Goal: Information Seeking & Learning: Learn about a topic

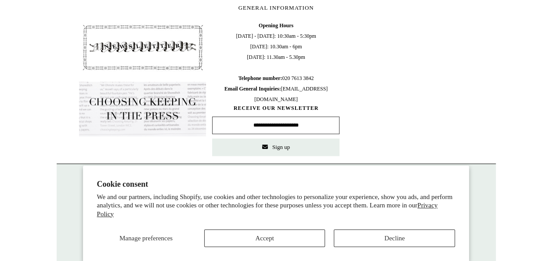
scroll to position [439, 0]
click at [264, 236] on button "Accept" at bounding box center [264, 238] width 121 height 18
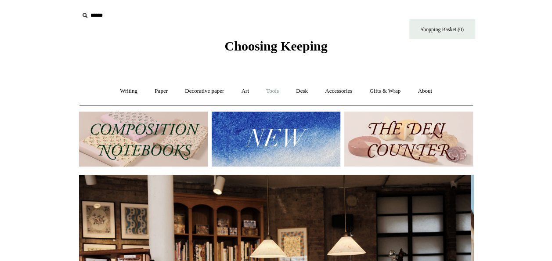
scroll to position [0, 0]
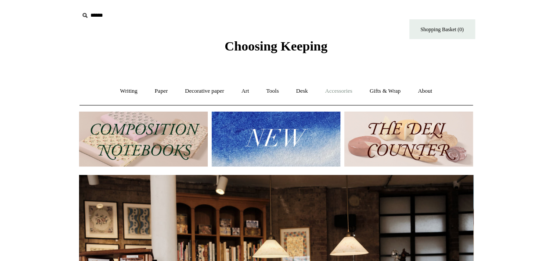
click at [339, 90] on link "Accessories +" at bounding box center [338, 90] width 43 height 23
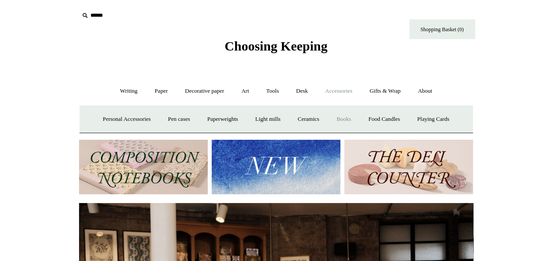
click at [352, 119] on link "Books" at bounding box center [343, 119] width 30 height 23
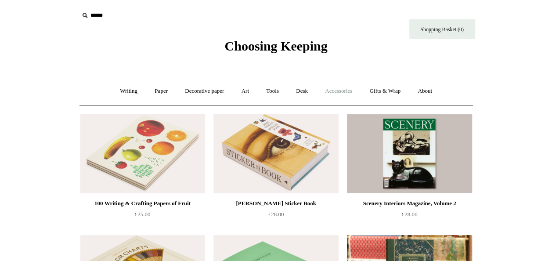
click at [345, 91] on link "Accessories +" at bounding box center [338, 90] width 43 height 23
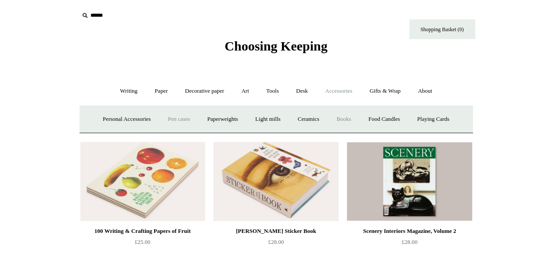
click at [173, 115] on link "Pen cases" at bounding box center [179, 119] width 38 height 23
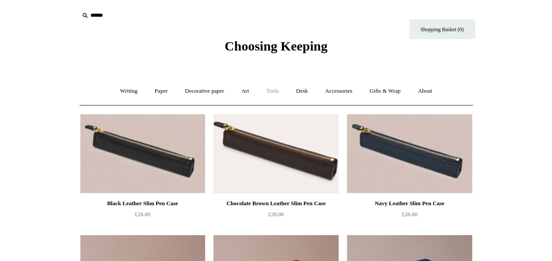
click at [270, 88] on link "Tools +" at bounding box center [272, 90] width 29 height 23
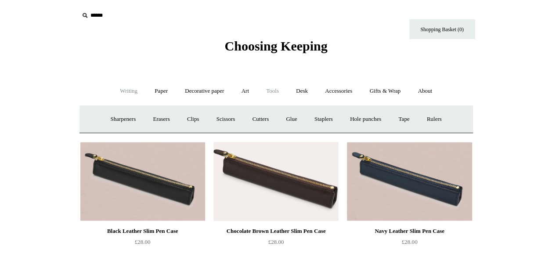
click at [125, 89] on link "Writing +" at bounding box center [128, 90] width 33 height 23
click at [219, 118] on link "Ballpoints etc. +" at bounding box center [218, 119] width 49 height 23
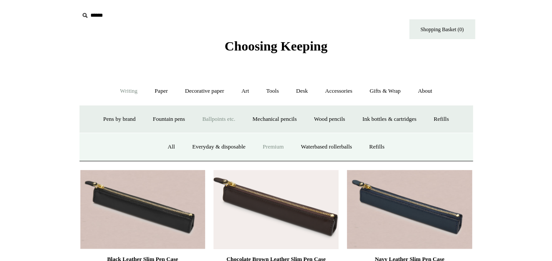
click at [276, 147] on link "Premium" at bounding box center [273, 146] width 37 height 23
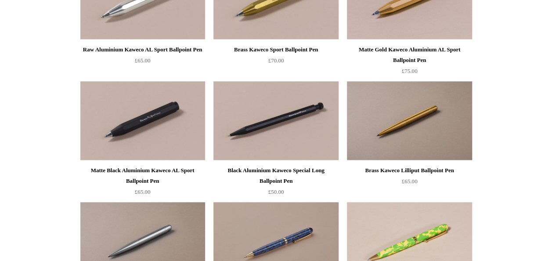
scroll to position [263, 0]
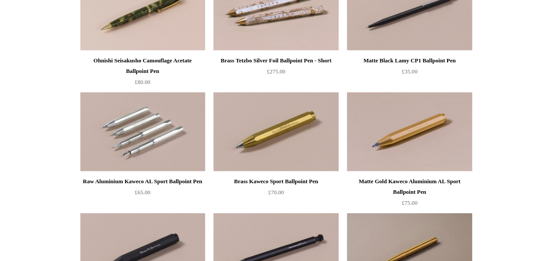
click at [140, 140] on img at bounding box center [142, 131] width 125 height 79
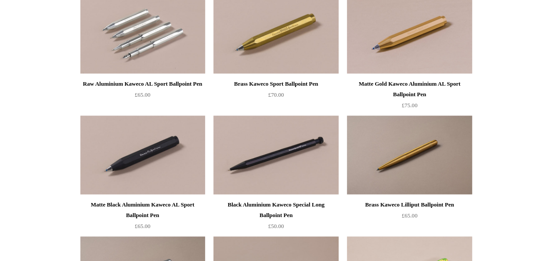
scroll to position [395, 0]
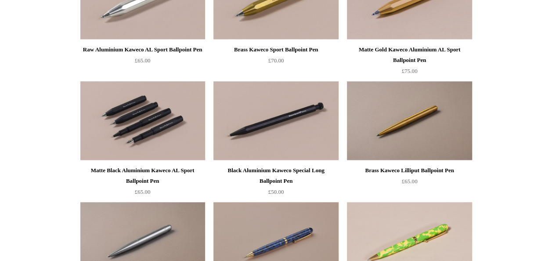
click at [140, 130] on img at bounding box center [142, 120] width 125 height 79
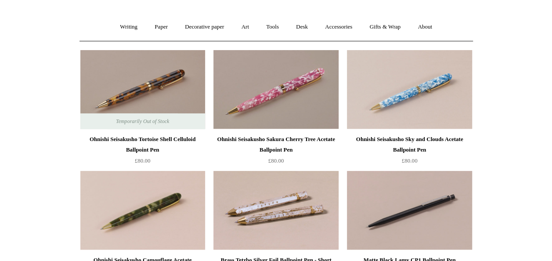
scroll to position [0, 0]
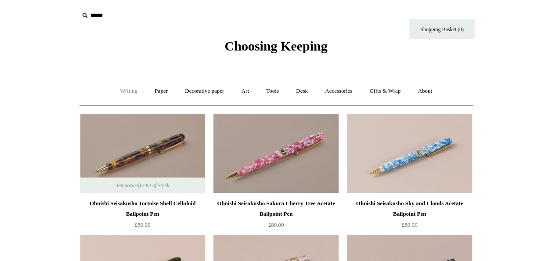
click at [120, 90] on link "Writing +" at bounding box center [128, 90] width 33 height 23
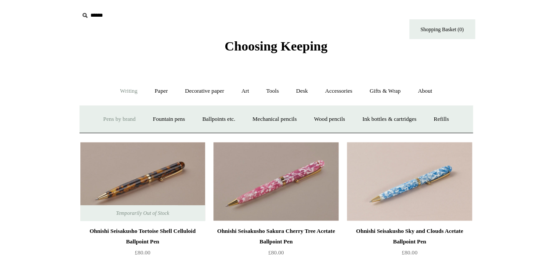
click at [114, 117] on link "Pens by brand +" at bounding box center [119, 119] width 48 height 23
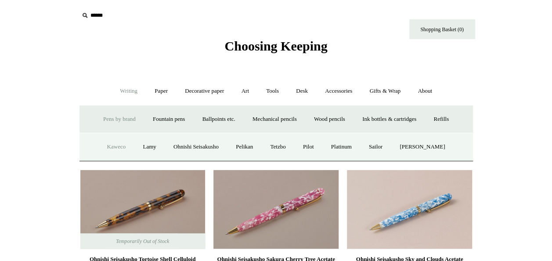
click at [117, 144] on link "Kaweco" at bounding box center [116, 146] width 35 height 23
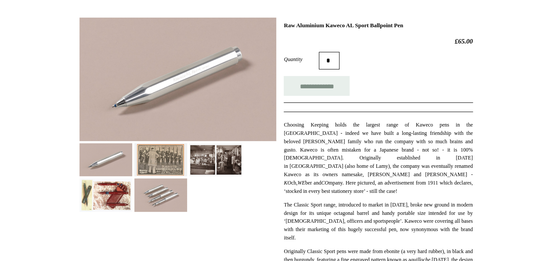
scroll to position [132, 0]
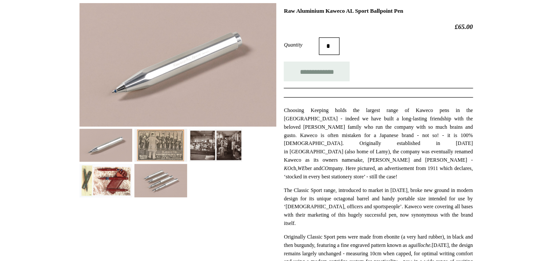
click at [162, 177] on img at bounding box center [160, 180] width 53 height 33
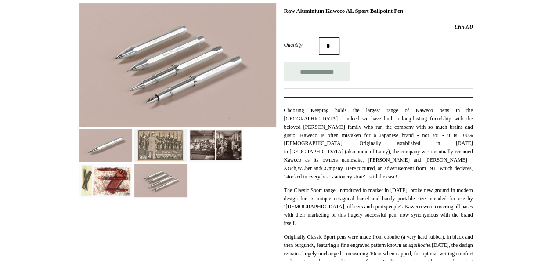
click at [202, 59] on img at bounding box center [177, 64] width 197 height 123
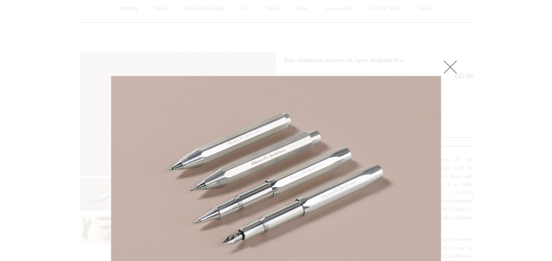
scroll to position [0, 0]
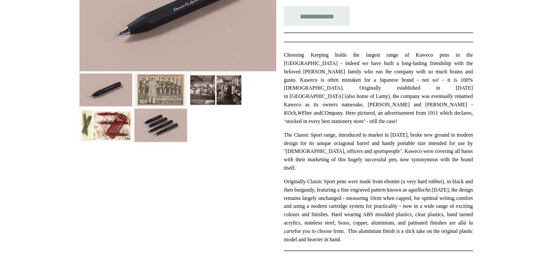
scroll to position [132, 0]
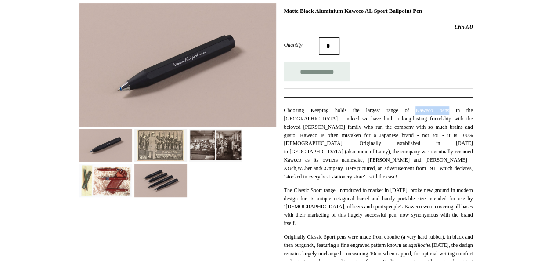
drag, startPoint x: 389, startPoint y: 110, endPoint x: 419, endPoint y: 111, distance: 30.3
click at [419, 111] on p "Choosing Keeping holds the largest range of Kaweco pens in the UK - indeed we h…" at bounding box center [378, 143] width 189 height 75
copy p "Kaweco pens"
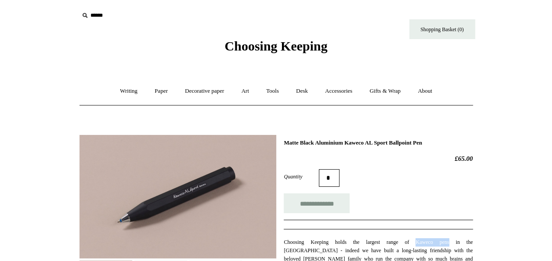
scroll to position [0, 0]
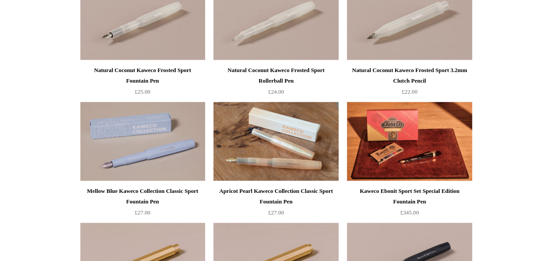
scroll to position [1975, 0]
